Goal: Information Seeking & Learning: Understand process/instructions

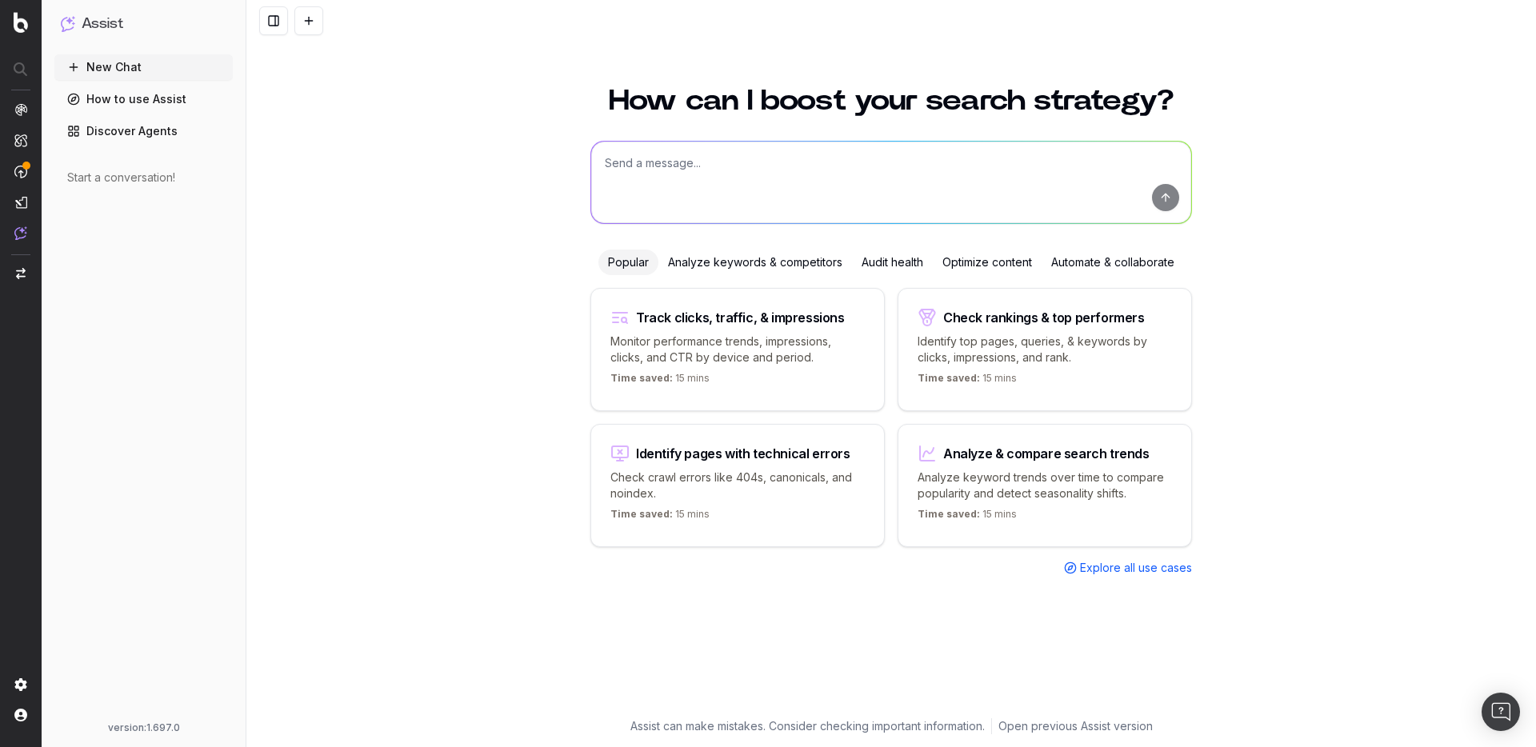
click at [698, 178] on textarea at bounding box center [891, 183] width 600 height 82
type textarea "hello"
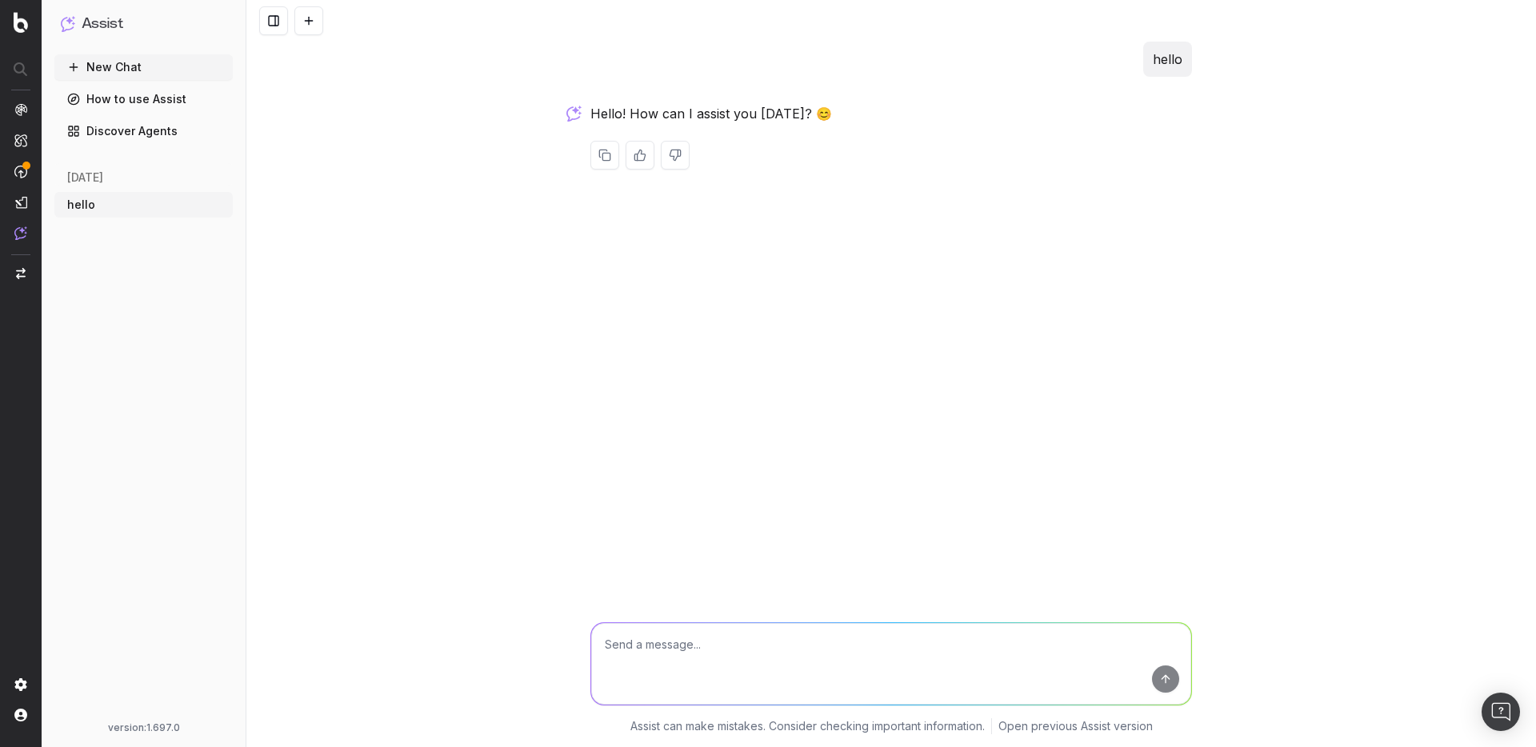
drag, startPoint x: 1339, startPoint y: 178, endPoint x: 1329, endPoint y: 214, distance: 37.5
click at [1340, 179] on div "hello Hello! How can I assist you [DATE]? 😊 Assist can make mistakes. Consider …" at bounding box center [890, 373] width 1289 height 747
click at [1221, 364] on div "hello Hello! How can I assist you [DATE]? 😊 Assist can make mistakes. Consider …" at bounding box center [890, 373] width 1289 height 747
click at [901, 727] on p "Assist can make mistakes. Consider checking important information." at bounding box center [807, 726] width 354 height 16
click at [647, 726] on p "Assist can make mistakes. Consider checking important information." at bounding box center [807, 726] width 354 height 16
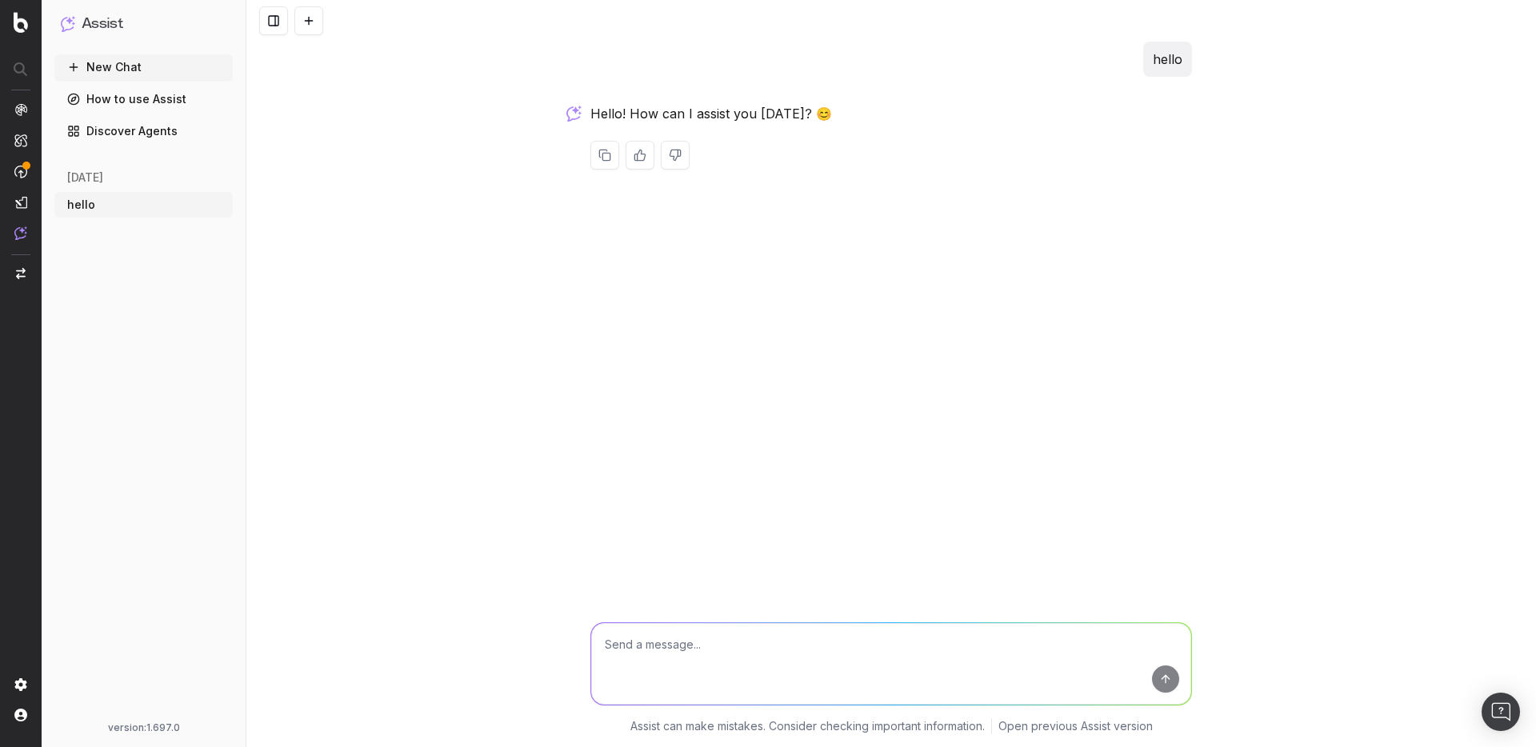
click at [748, 646] on textarea at bounding box center [891, 664] width 600 height 82
type textarea "how can I share this conversatio"
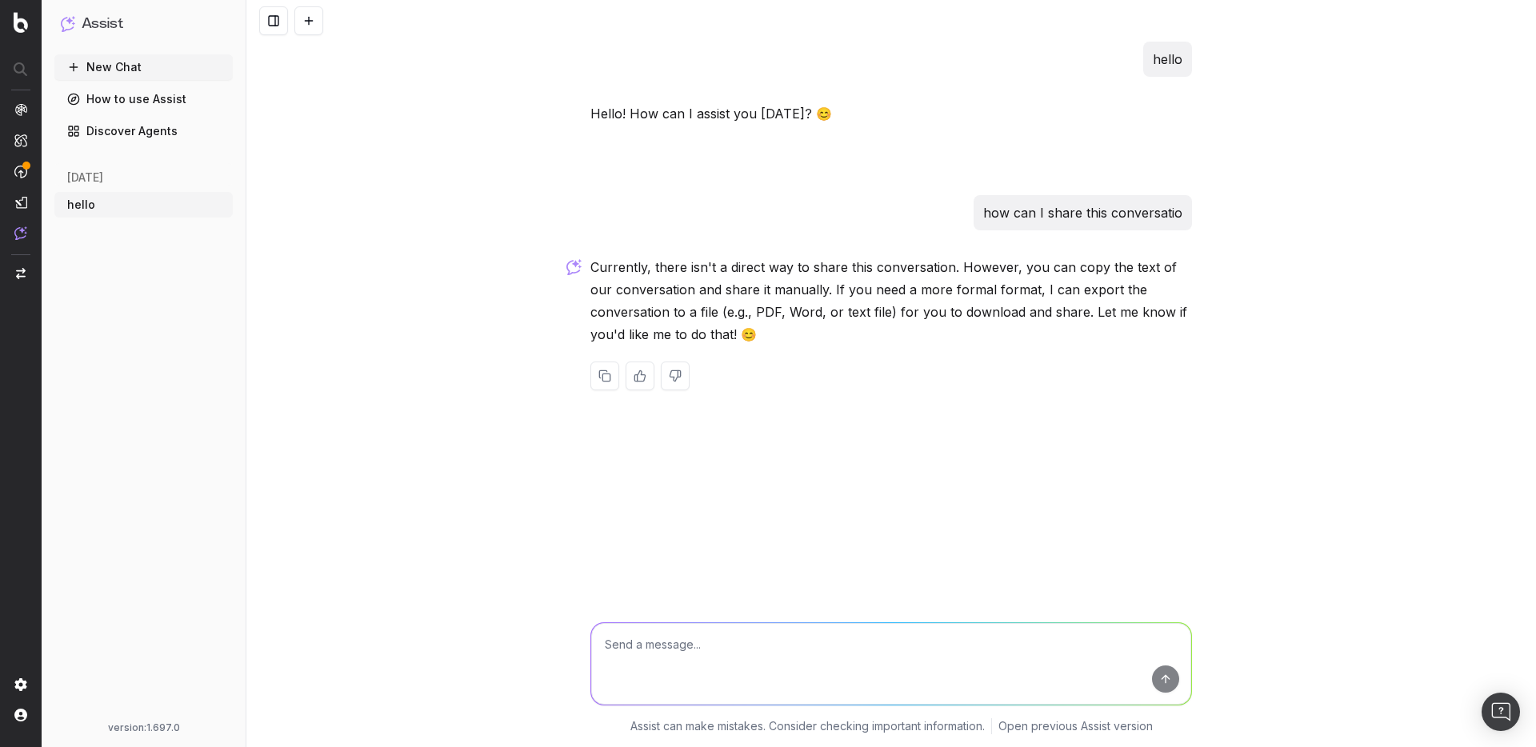
click at [151, 102] on link "How to use Assist" at bounding box center [143, 99] width 178 height 26
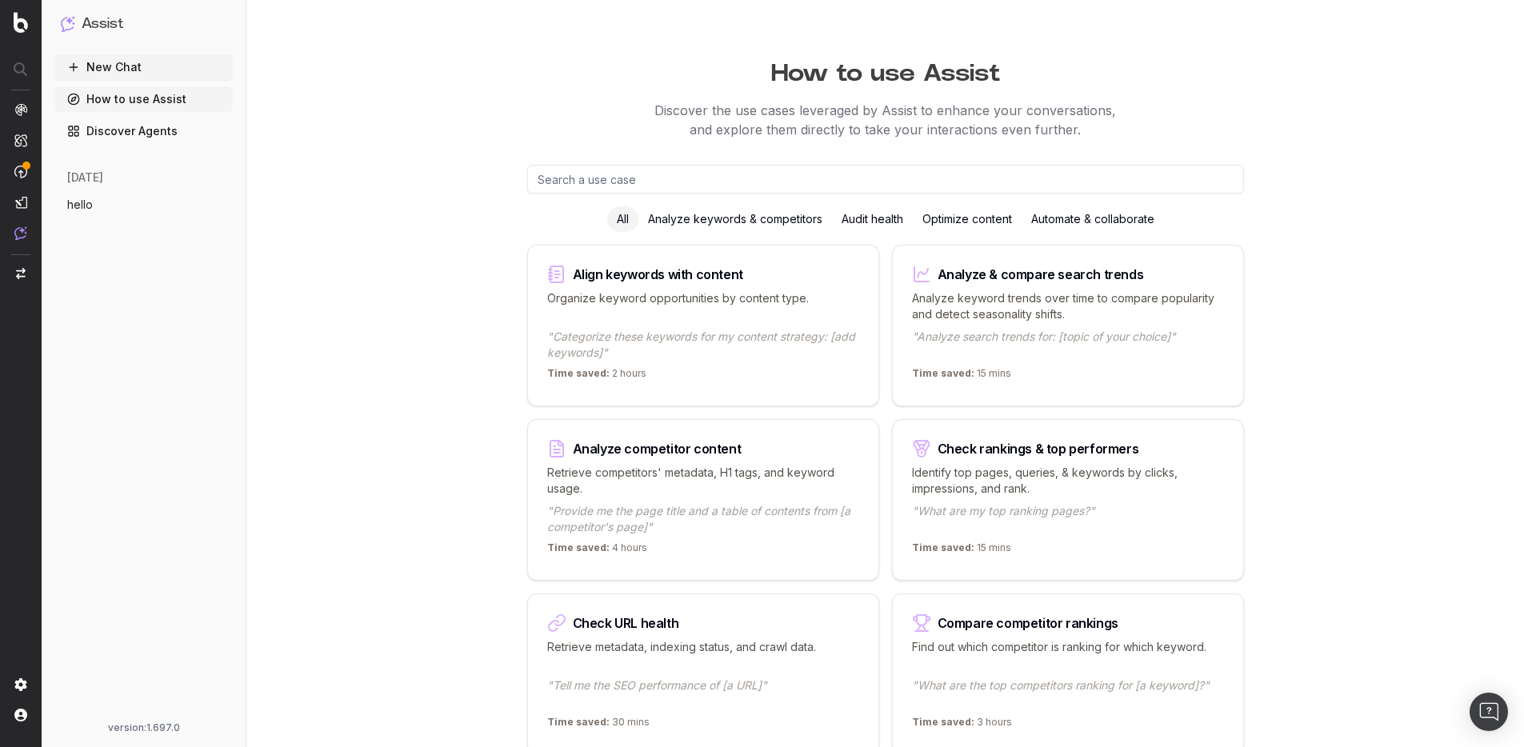
scroll to position [9, 0]
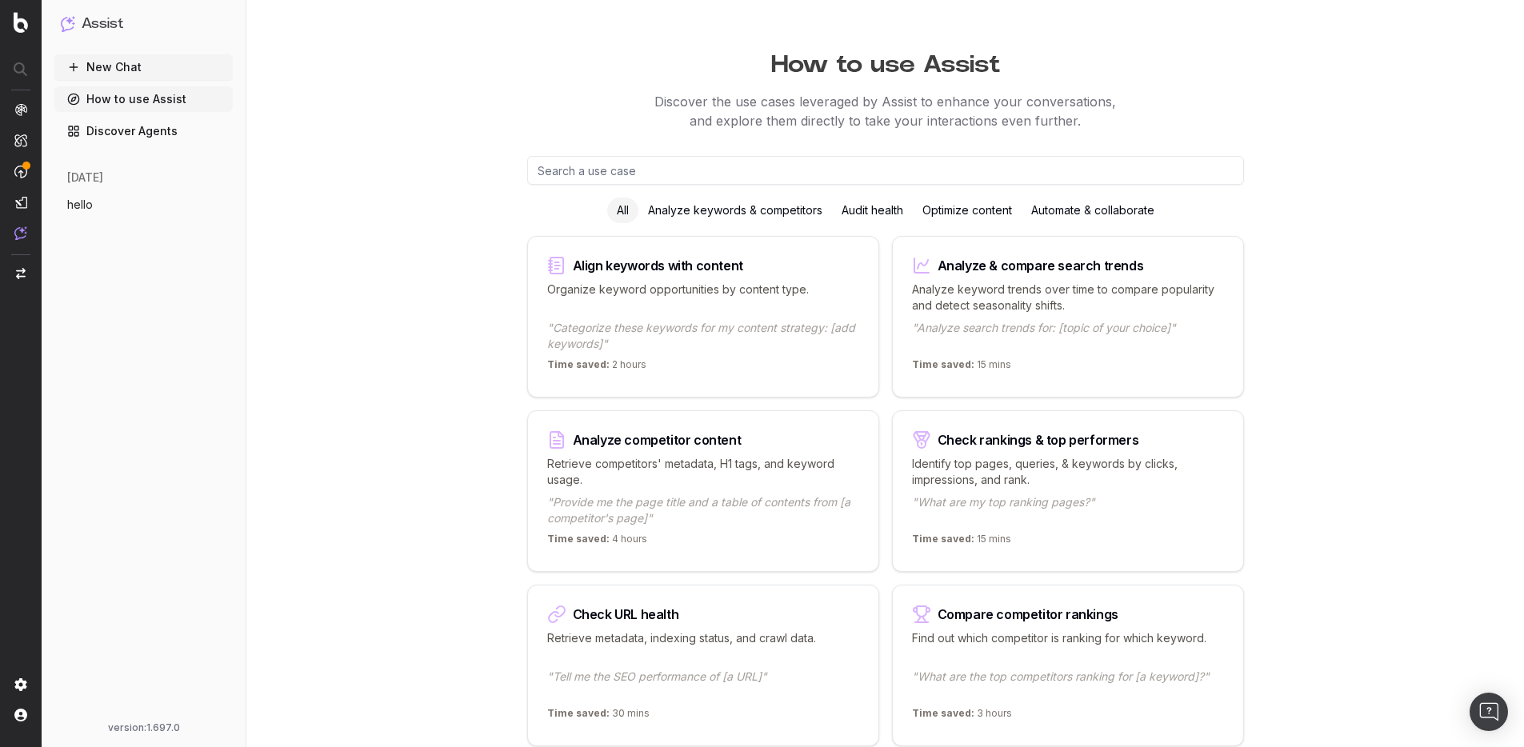
click at [1096, 212] on div "Automate & collaborate" at bounding box center [1092, 211] width 142 height 26
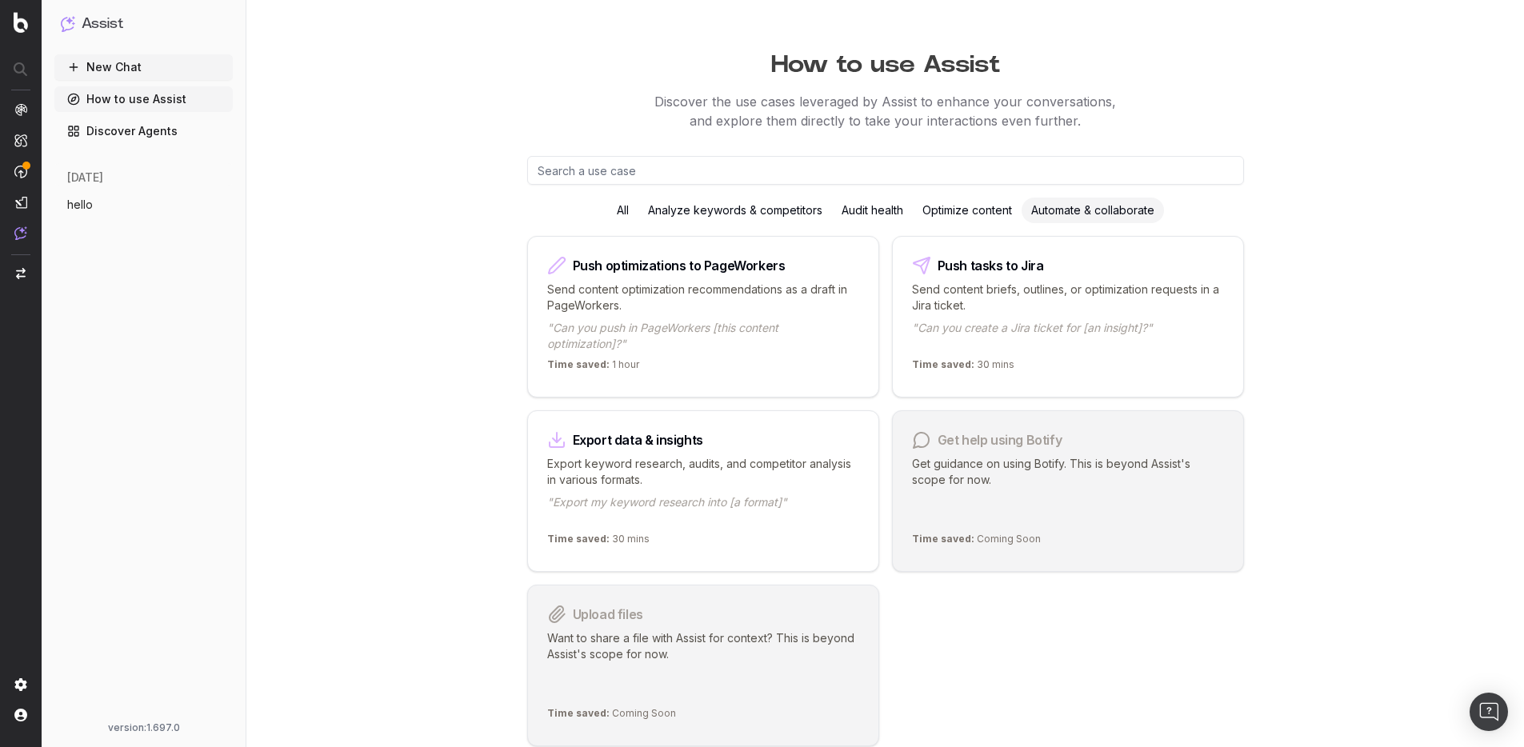
click at [651, 637] on p "Want to share a file with Assist for context? This is beyond Assist's scope for…" at bounding box center [703, 665] width 312 height 70
click at [705, 510] on p ""Export my keyword research into [a format]"" at bounding box center [703, 510] width 312 height 32
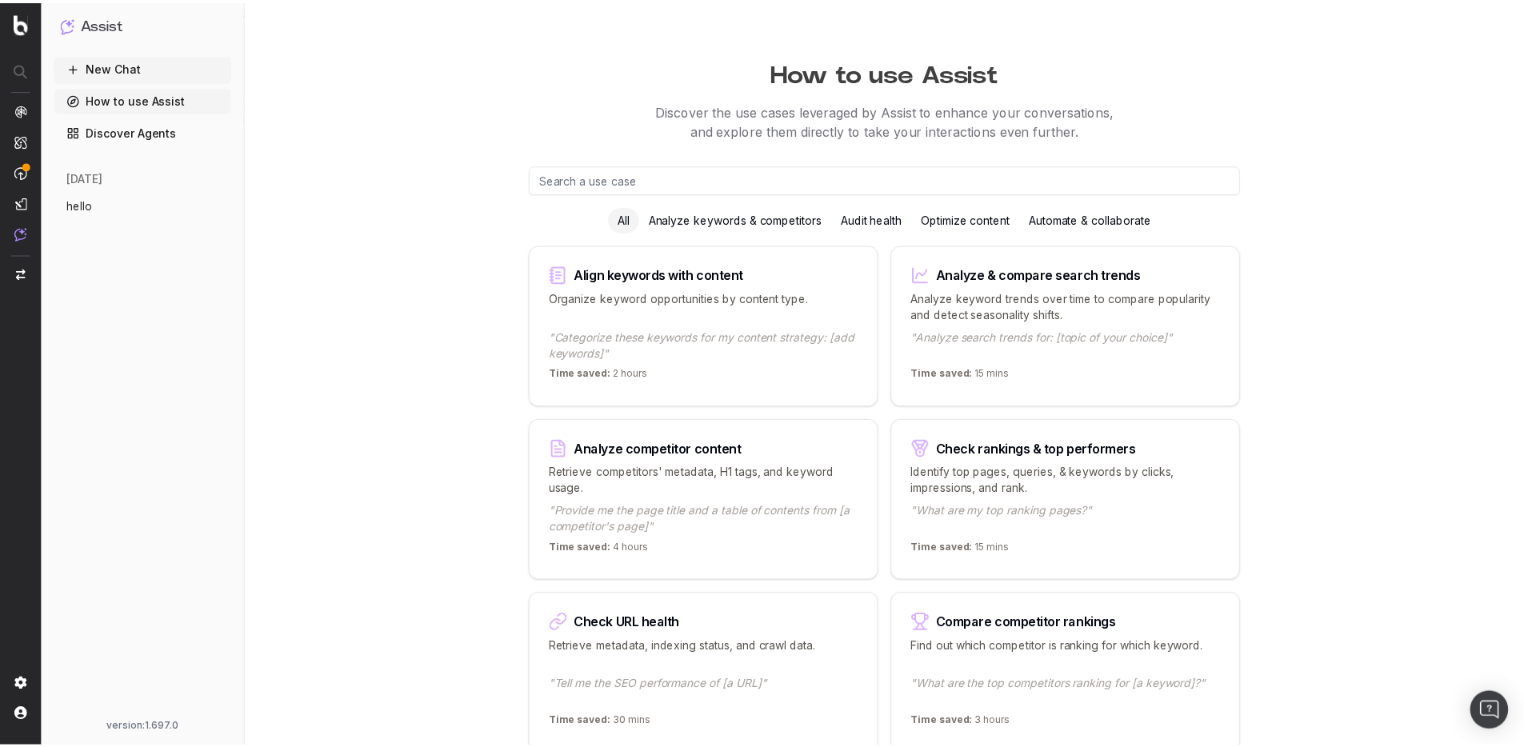
scroll to position [9, 0]
